Goal: Information Seeking & Learning: Learn about a topic

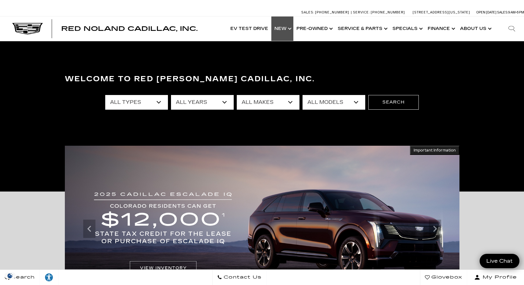
click at [291, 28] on link "Show New" at bounding box center [282, 29] width 22 height 24
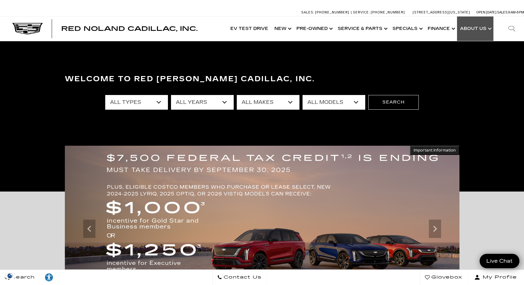
click at [476, 30] on link "Show About Us" at bounding box center [475, 29] width 36 height 24
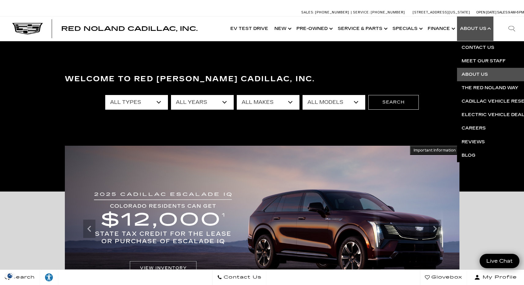
click at [482, 74] on link "About Us" at bounding box center [531, 74] width 148 height 13
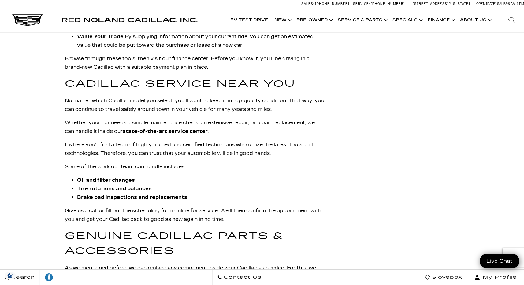
scroll to position [807, 0]
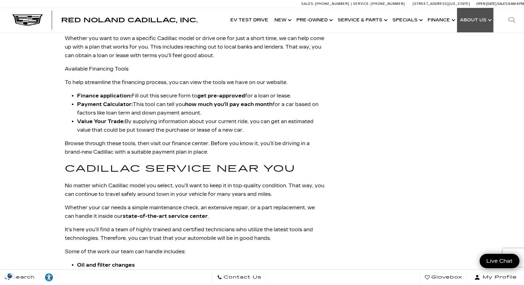
click at [480, 22] on link "Show About Us" at bounding box center [475, 20] width 36 height 24
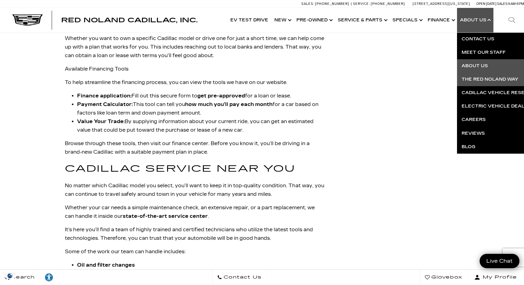
click at [490, 83] on link "The Red Noland Way" at bounding box center [531, 79] width 148 height 13
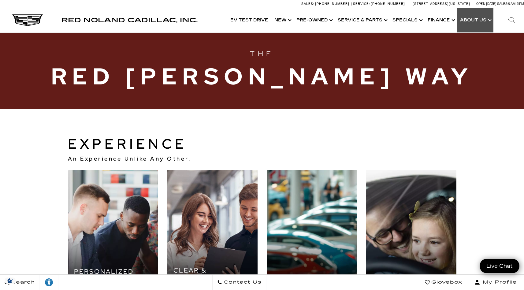
click at [485, 21] on link "Show About Us" at bounding box center [475, 20] width 36 height 24
